Goal: Check status: Check status

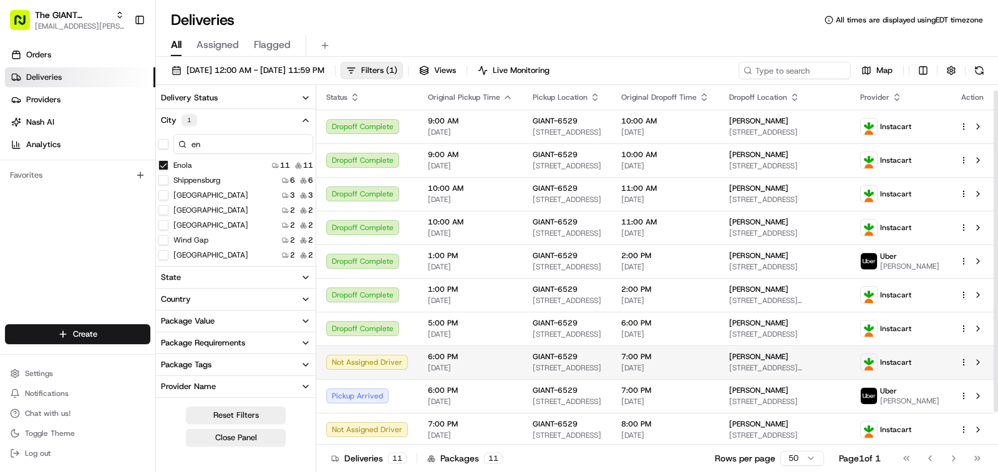
scroll to position [42, 0]
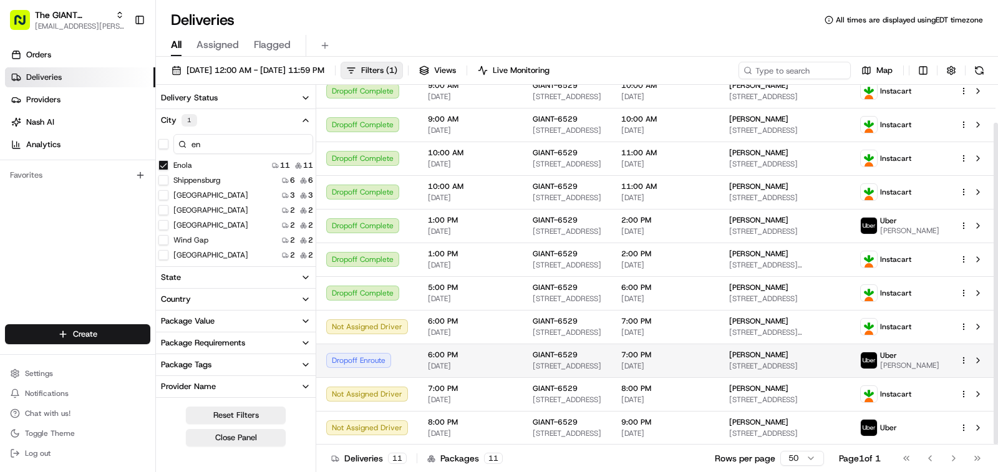
click at [379, 365] on div "Dropoff Enroute" at bounding box center [367, 360] width 82 height 15
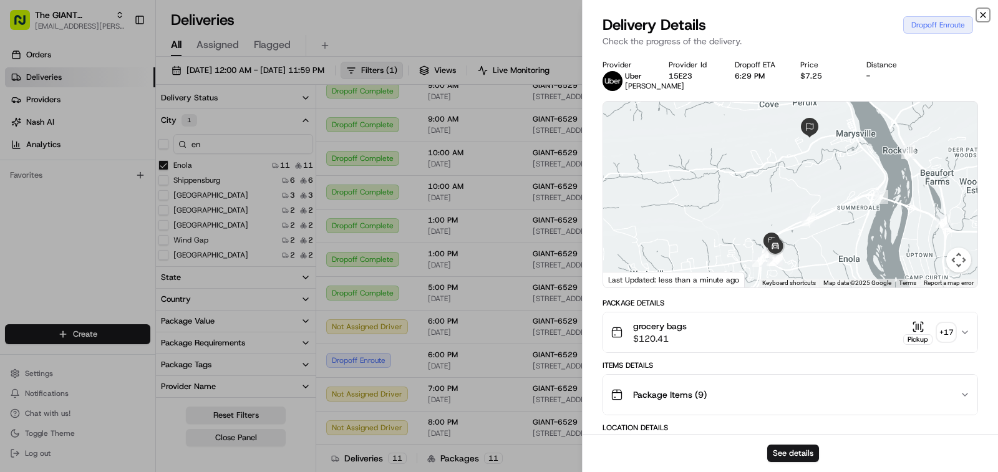
click at [983, 12] on icon "button" at bounding box center [983, 15] width 10 height 10
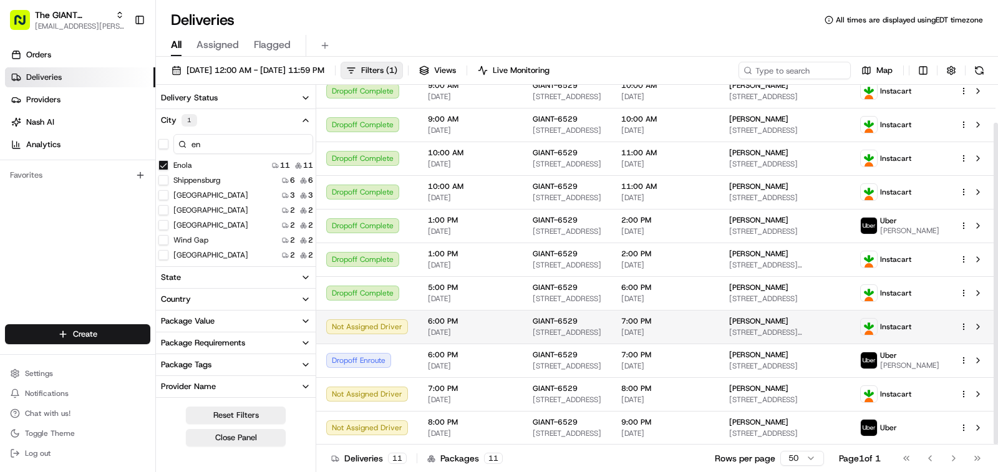
click at [378, 321] on div "Not Assigned Driver" at bounding box center [367, 326] width 82 height 15
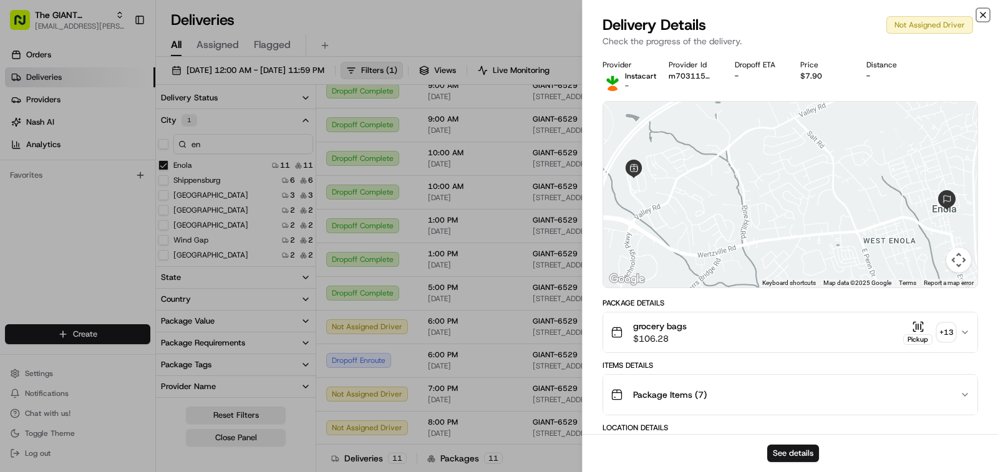
click at [980, 17] on icon "button" at bounding box center [983, 15] width 10 height 10
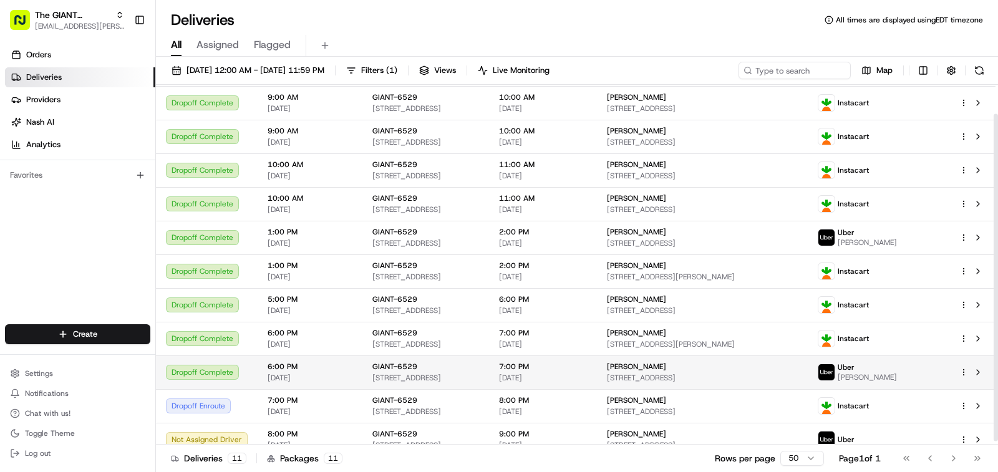
scroll to position [36, 0]
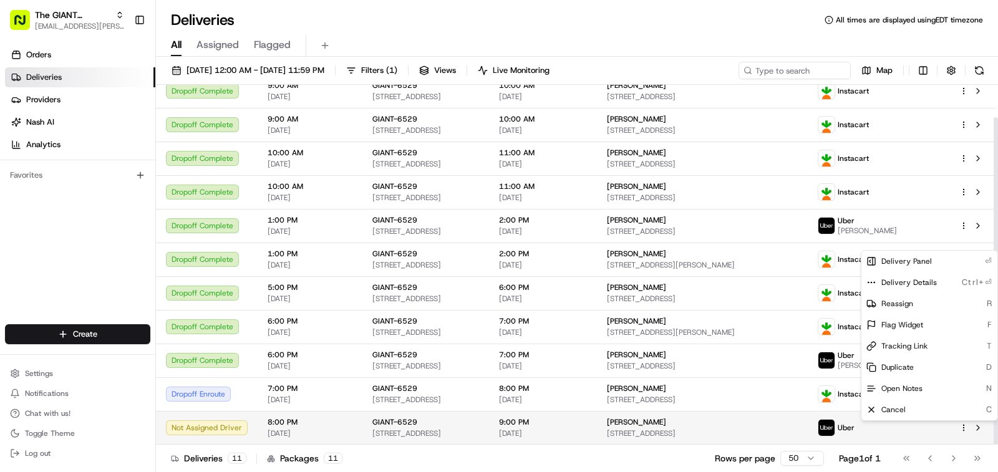
click at [962, 425] on html "The GIANT Company puceta.demetria@giantmartins.com Toggle Sidebar Orders Delive…" at bounding box center [499, 236] width 998 height 472
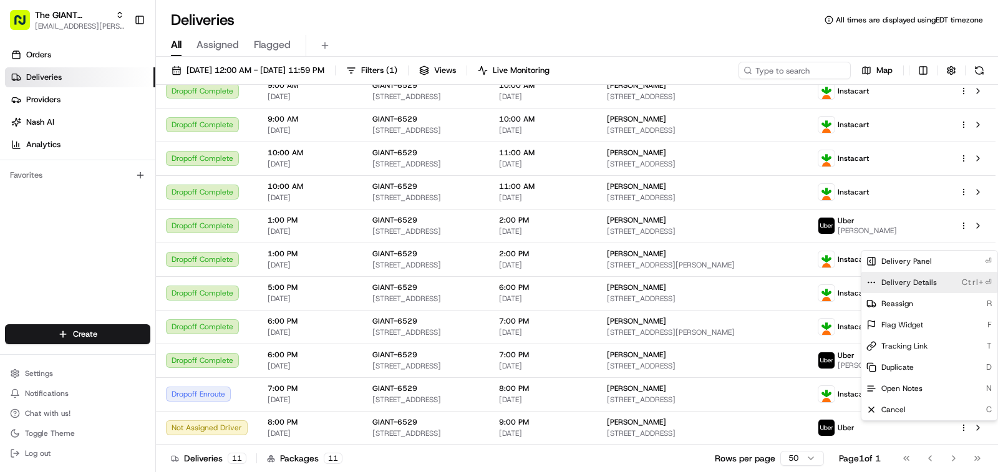
click at [874, 282] on circle at bounding box center [874, 282] width 1 height 1
click at [873, 408] on icon at bounding box center [871, 410] width 10 height 10
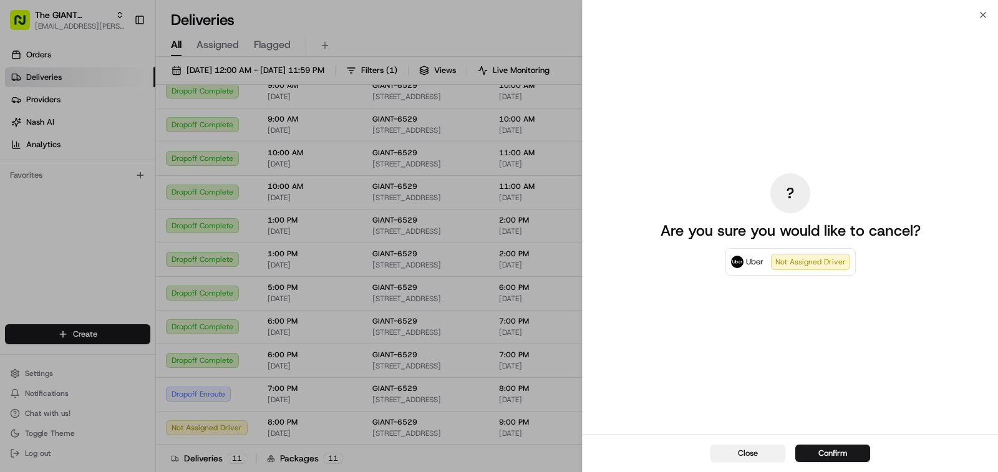
click at [757, 452] on button "Close" at bounding box center [747, 453] width 75 height 17
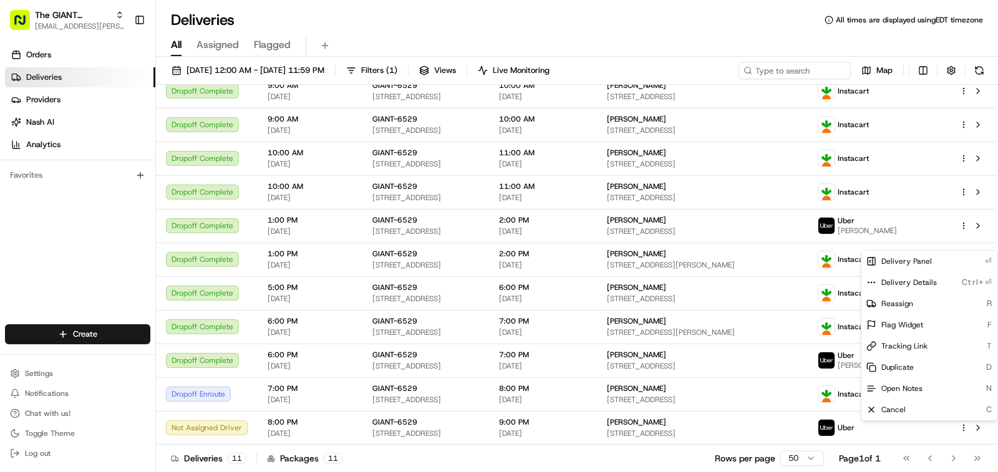
click at [647, 455] on div "Deliveries 11 Packages 11 Rows per page 50 Page 1 of 1 Go to first page Go to p…" at bounding box center [577, 458] width 842 height 28
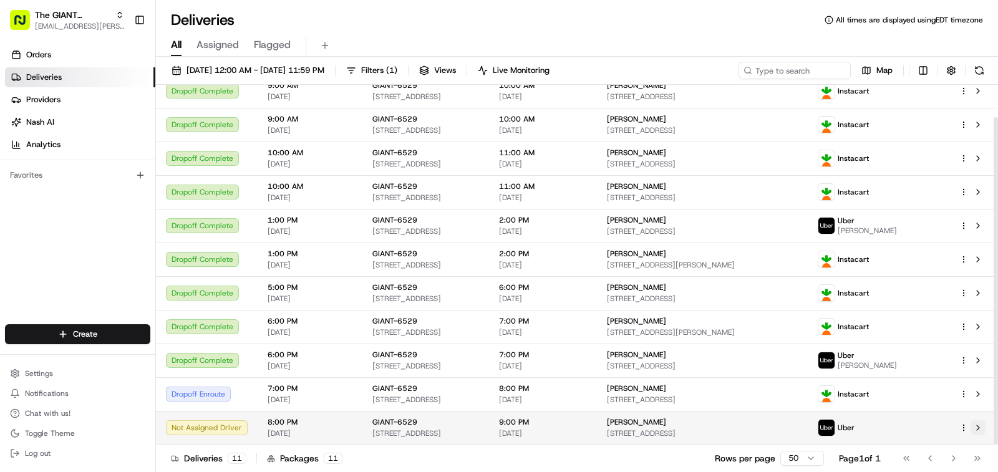
click at [978, 425] on button at bounding box center [977, 427] width 15 height 15
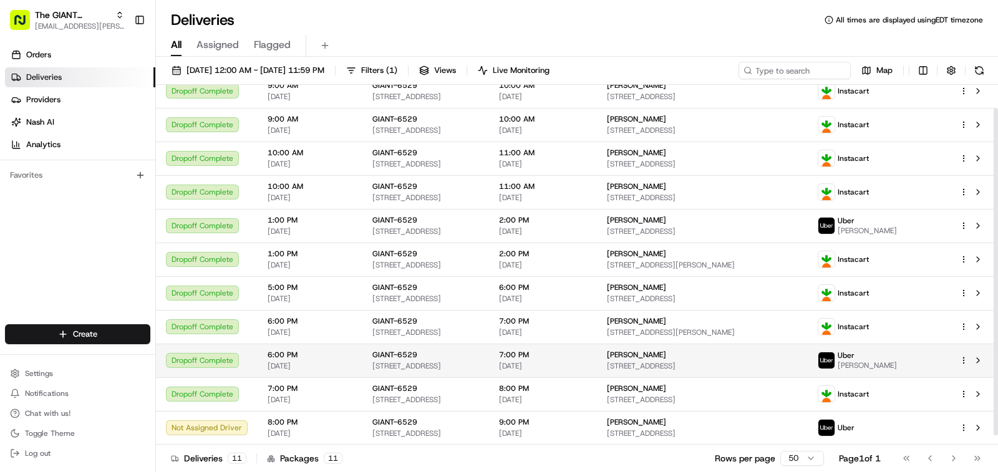
scroll to position [0, 0]
